Goal: Transaction & Acquisition: Purchase product/service

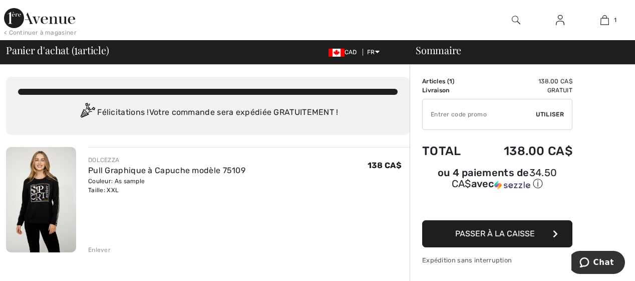
click at [447, 115] on input "TEXT" at bounding box center [479, 114] width 113 height 30
type input "NEW15"
click at [549, 113] on span "Utiliser" at bounding box center [550, 114] width 28 height 9
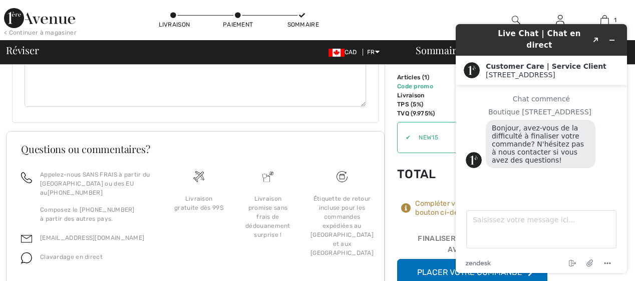
scroll to position [706, 0]
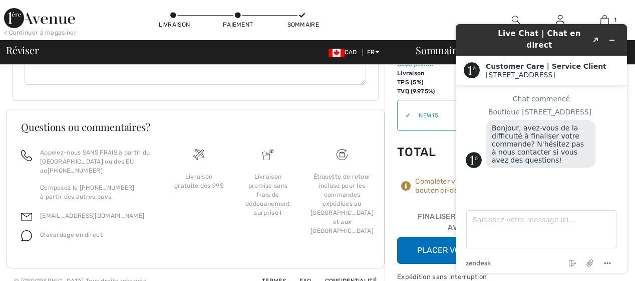
click at [473, 35] on div "Live Chat | Chat en direct Created with Sketch." at bounding box center [541, 40] width 157 height 24
click at [611, 37] on icon "Réduire le widget" at bounding box center [612, 40] width 7 height 7
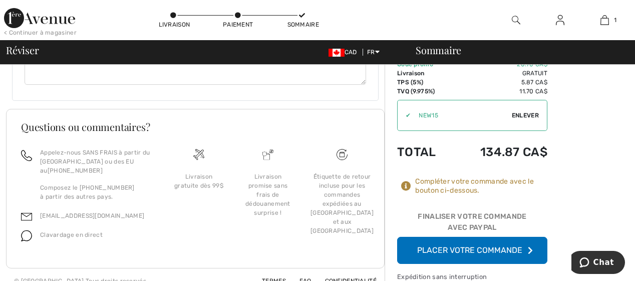
click at [483, 236] on button "Placer votre commande" at bounding box center [472, 249] width 150 height 27
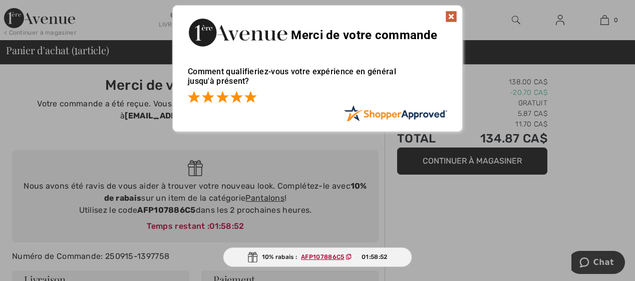
click at [251, 96] on span at bounding box center [251, 97] width 12 height 12
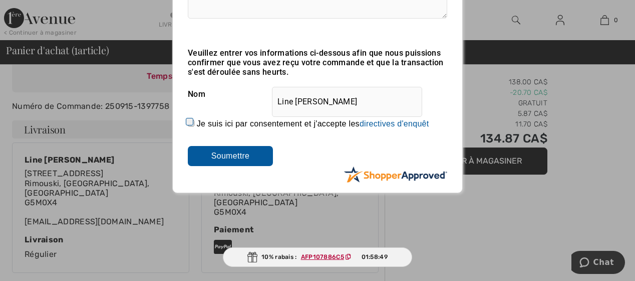
scroll to position [150, 0]
click at [320, 102] on input "Line Sirois" at bounding box center [347, 101] width 150 height 30
type input "Line"
click at [193, 121] on input "Je suis ici par consentement et j'accepte les En soumettant une évaluation, vou…" at bounding box center [191, 122] width 7 height 7
checkbox input "true"
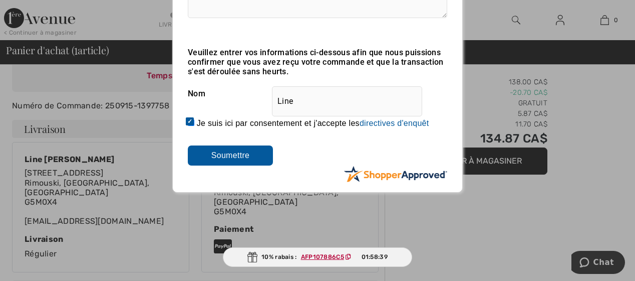
click at [212, 157] on input "Soumettre" at bounding box center [230, 155] width 85 height 20
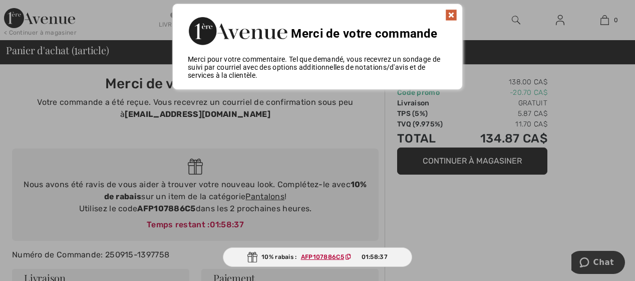
scroll to position [0, 0]
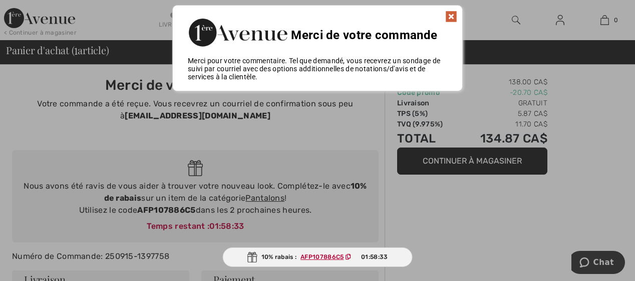
click at [453, 19] on img at bounding box center [451, 17] width 12 height 12
